Goal: Obtain resource: Obtain resource

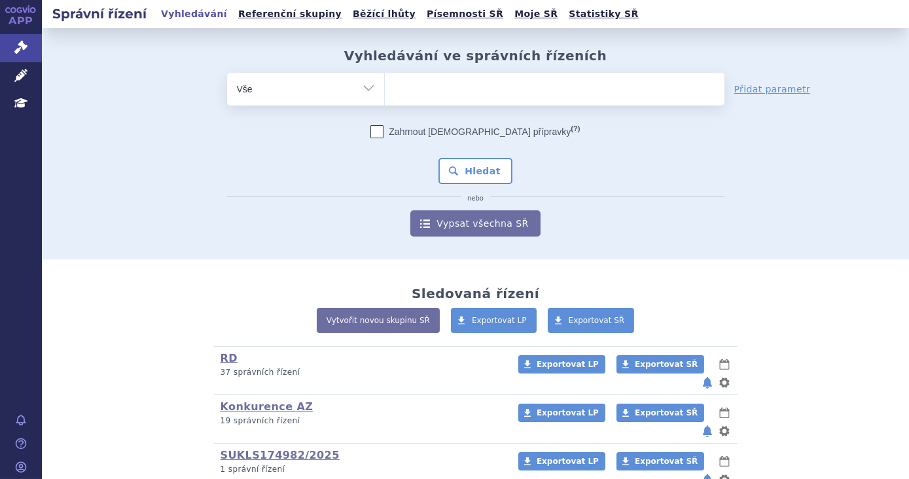
click at [456, 98] on ul at bounding box center [555, 86] width 340 height 27
click at [385, 98] on select at bounding box center [384, 88] width 1 height 33
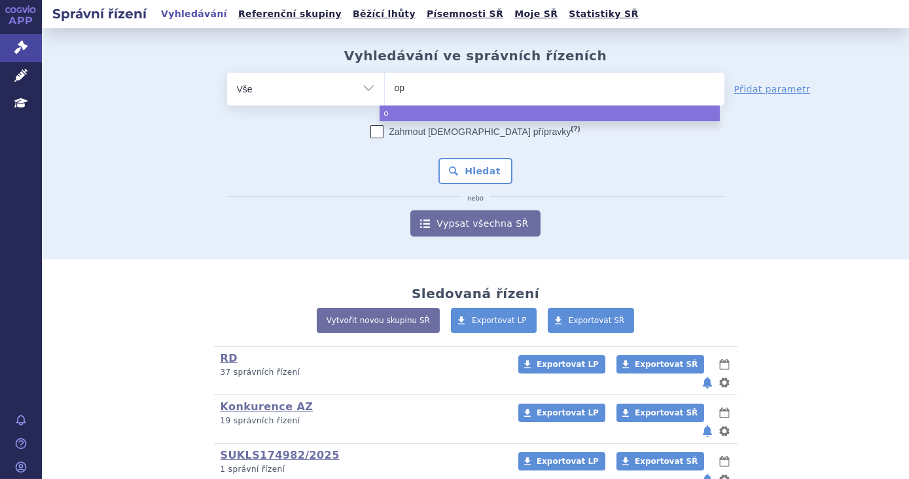
type input "opd"
type input "opdivo"
select select "opdivo"
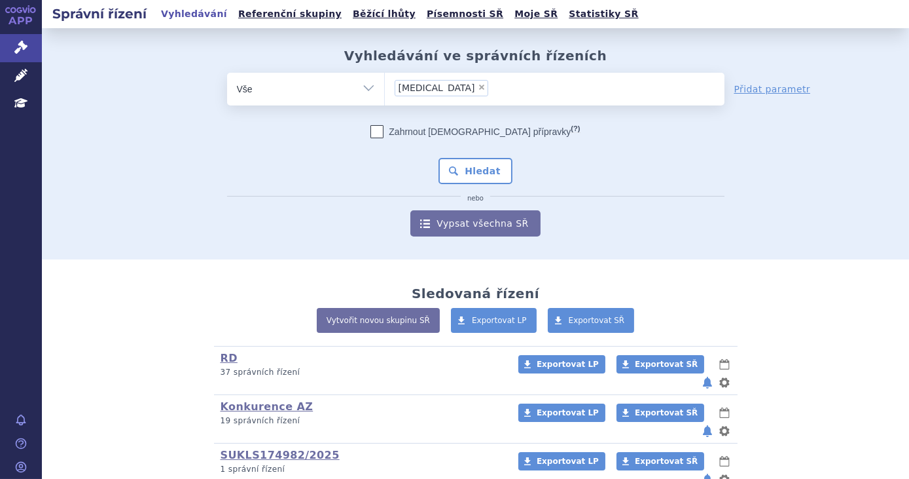
click at [466, 185] on div "Zahrnout bratrské přípravky (?) * Pozor, hledání dle vyhledávacího parametru In…" at bounding box center [475, 180] width 497 height 111
click at [467, 177] on button "Hledat" at bounding box center [476, 171] width 74 height 26
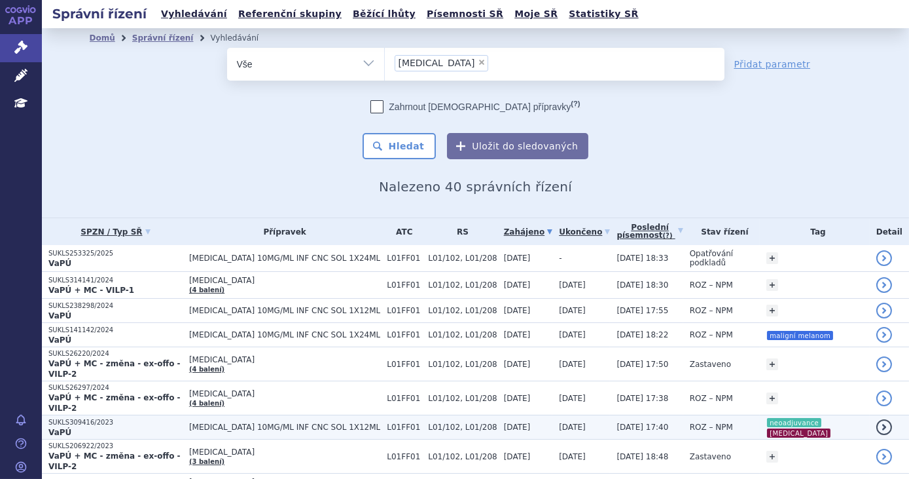
scroll to position [238, 0]
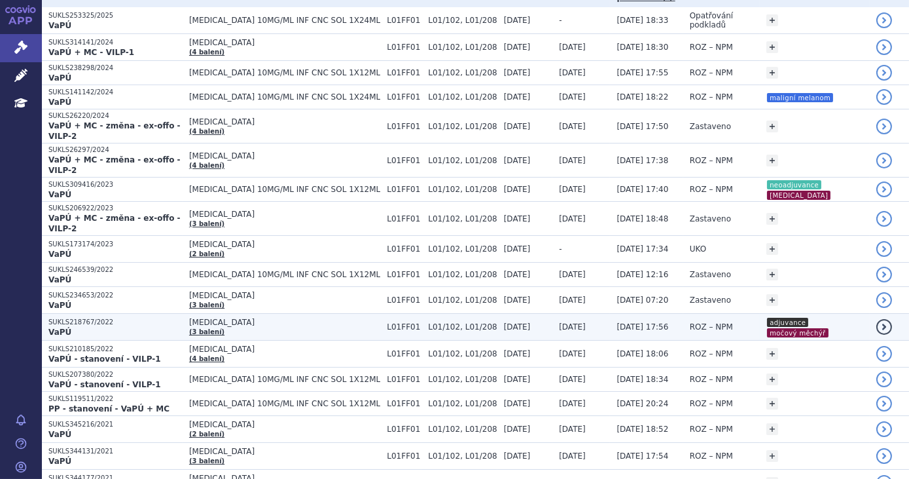
click at [147, 327] on p "VaPÚ" at bounding box center [115, 332] width 134 height 10
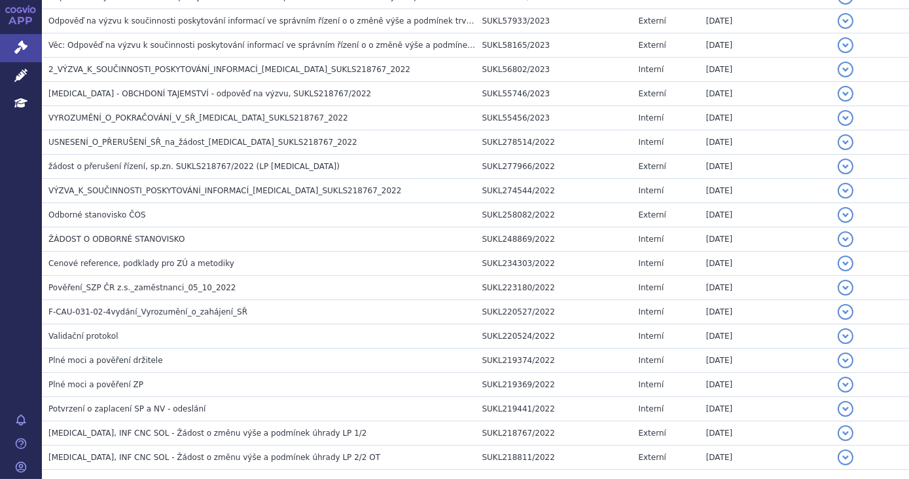
scroll to position [660, 0]
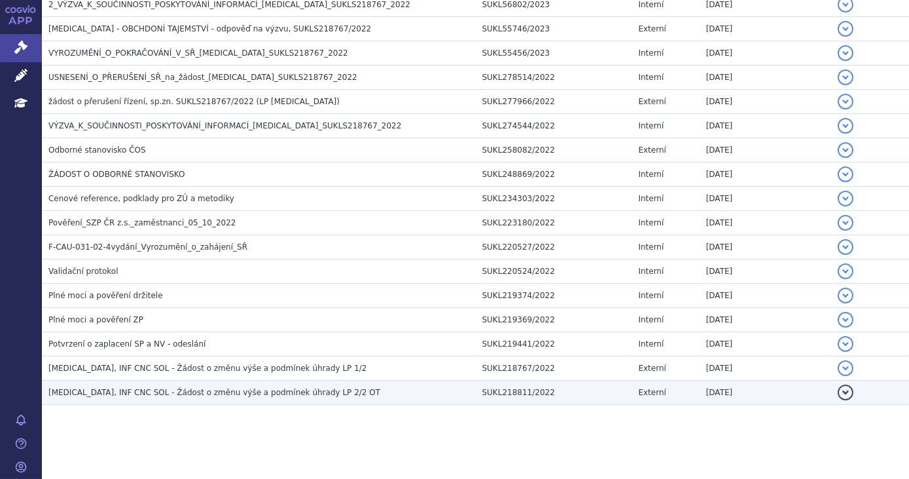
click at [274, 388] on span "[MEDICAL_DATA], INF CNC SOL - Žádost o změnu výše a podmínek úhrady LP 2/2 OT" at bounding box center [214, 392] width 332 height 9
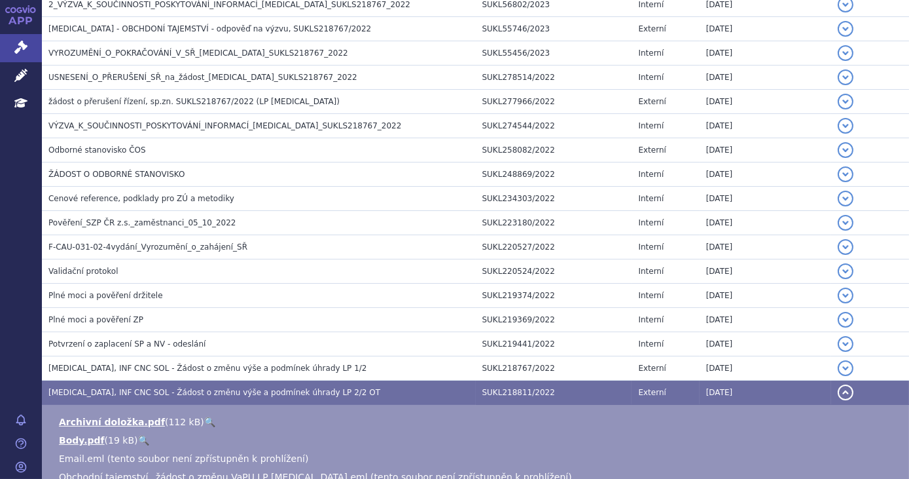
scroll to position [813, 0]
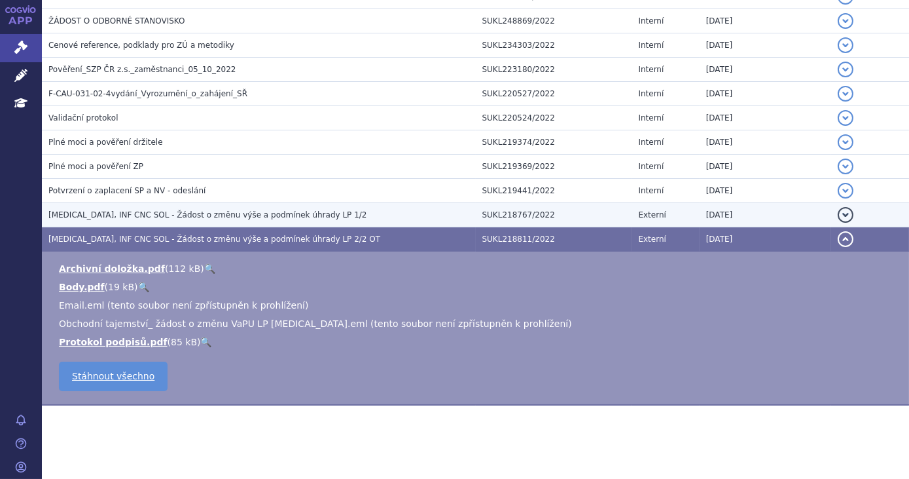
click at [258, 213] on span "[MEDICAL_DATA], INF CNC SOL - Žádost o změnu výše a podmínek úhrady LP 1/2" at bounding box center [207, 214] width 319 height 9
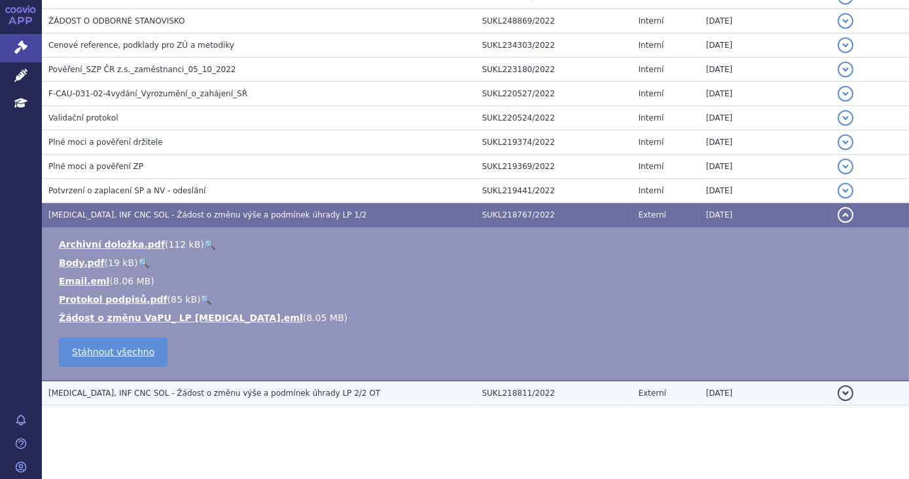
click at [292, 391] on span "[MEDICAL_DATA], INF CNC SOL - Žádost o změnu výše a podmínek úhrady LP 2/2 OT" at bounding box center [214, 392] width 332 height 9
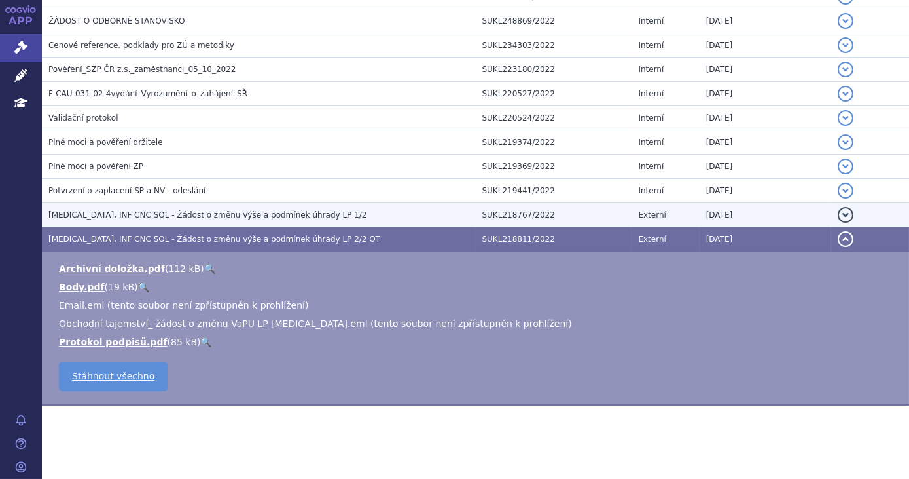
click at [280, 213] on span "[MEDICAL_DATA], INF CNC SOL - Žádost o změnu výše a podmínek úhrady LP 1/2" at bounding box center [207, 214] width 319 height 9
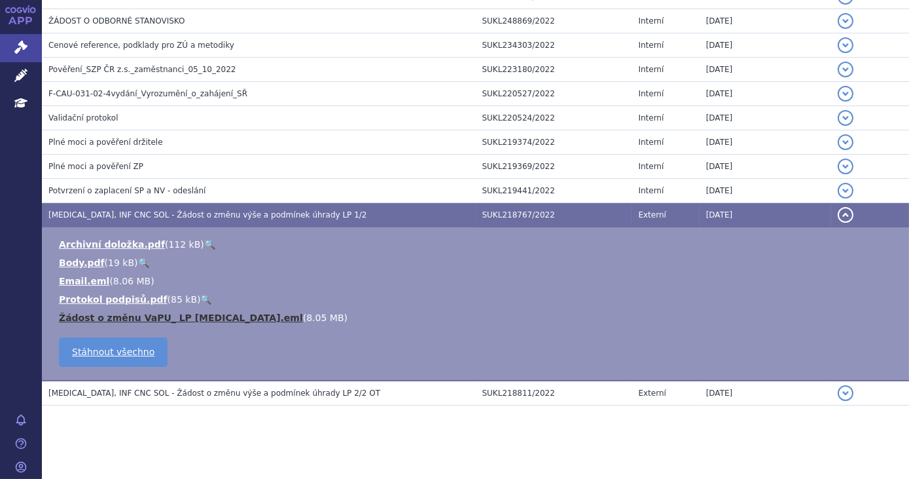
click at [206, 316] on link "Žádost o změnu VaPU_ LP [MEDICAL_DATA].eml" at bounding box center [181, 317] width 244 height 10
